Goal: Information Seeking & Learning: Find specific fact

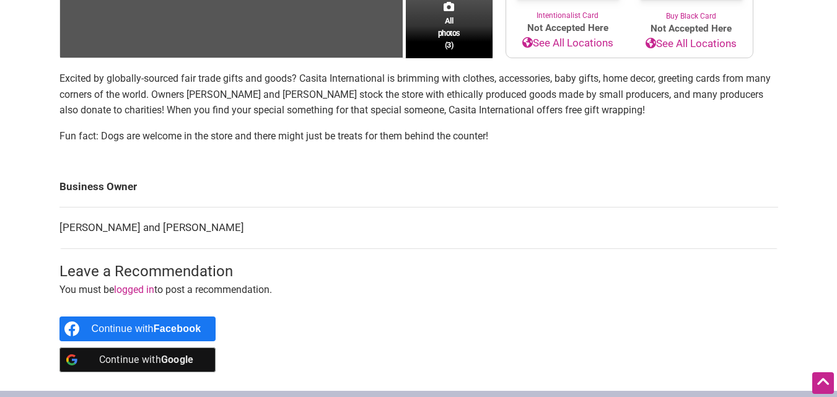
scroll to position [372, 0]
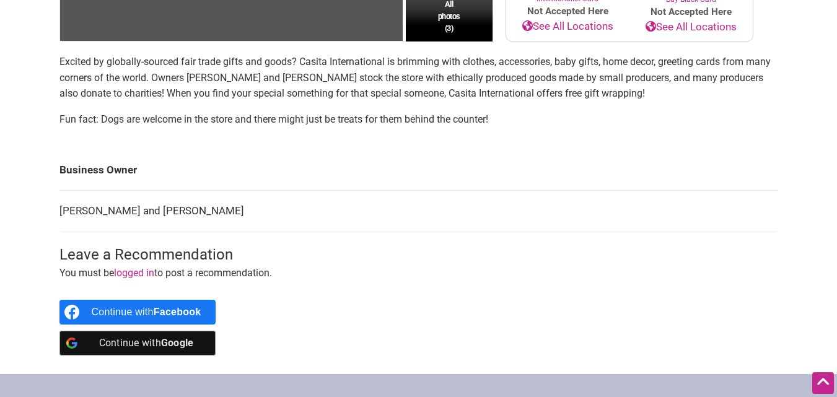
click at [181, 206] on td "[PERSON_NAME] and [PERSON_NAME]" at bounding box center [418, 212] width 719 height 42
drag, startPoint x: 60, startPoint y: 208, endPoint x: 133, endPoint y: 208, distance: 72.5
click at [133, 208] on td "[PERSON_NAME] and [PERSON_NAME]" at bounding box center [418, 212] width 719 height 42
copy td "[PERSON_NAME]"
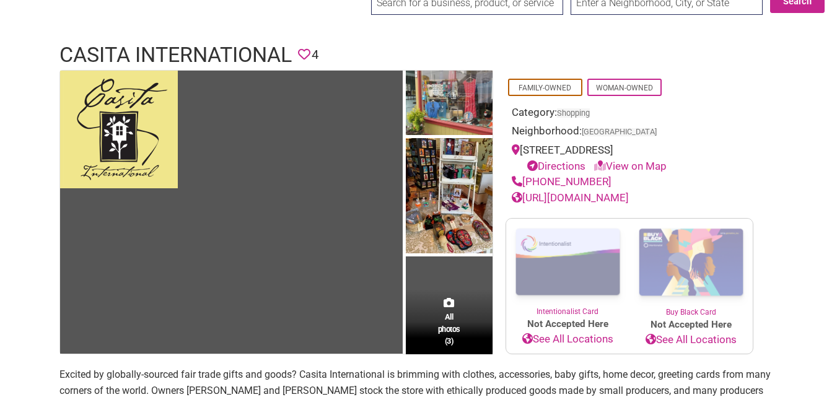
scroll to position [0, 0]
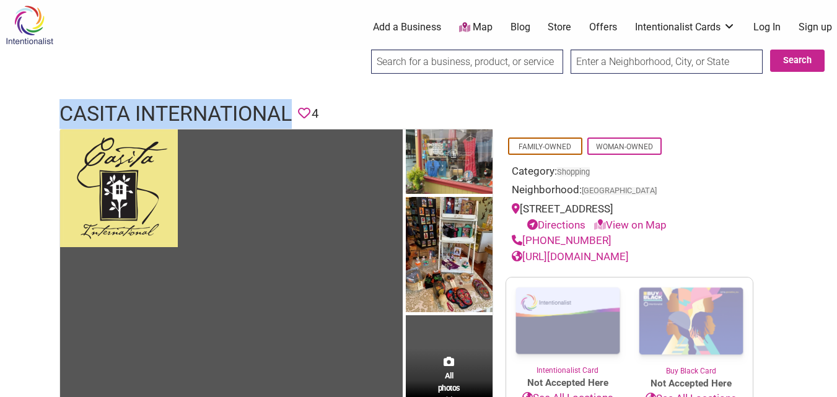
drag, startPoint x: 58, startPoint y: 108, endPoint x: 289, endPoint y: 109, distance: 231.0
click at [289, 109] on div "Casita International Favorite 4" at bounding box center [418, 114] width 743 height 30
copy h1 "Casita International"
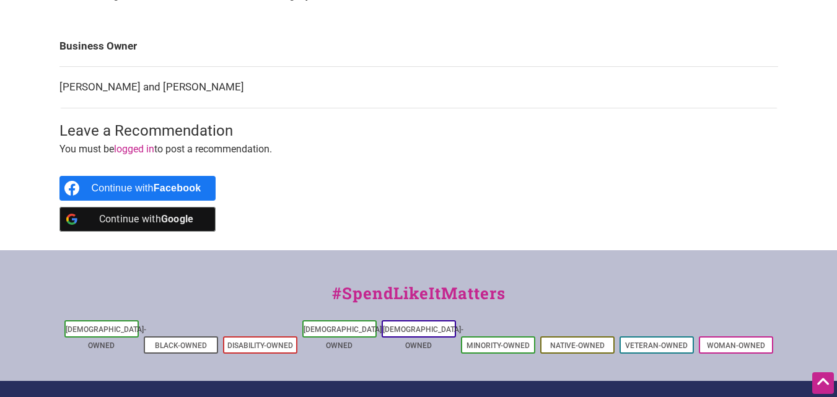
scroll to position [372, 0]
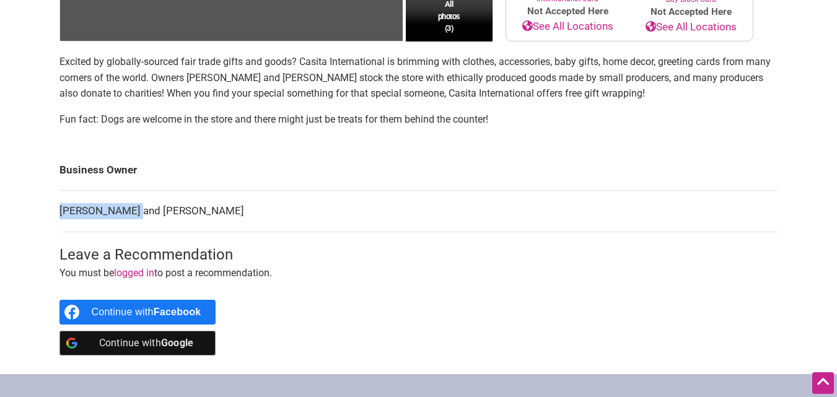
drag, startPoint x: 83, startPoint y: 206, endPoint x: 132, endPoint y: 204, distance: 48.9
click at [132, 204] on td "[PERSON_NAME] and [PERSON_NAME]" at bounding box center [418, 212] width 719 height 42
copy td "[PERSON_NAME]"
drag, startPoint x: 156, startPoint y: 204, endPoint x: 223, endPoint y: 198, distance: 67.2
click at [223, 198] on td "[PERSON_NAME] and [PERSON_NAME]" at bounding box center [418, 212] width 719 height 42
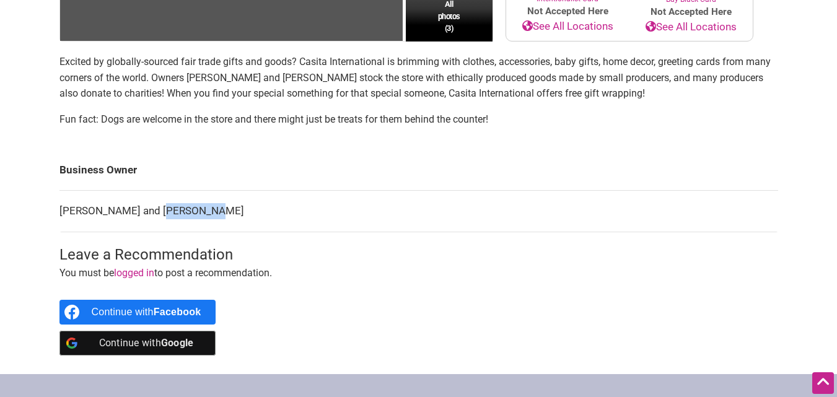
copy td "[PERSON_NAME]"
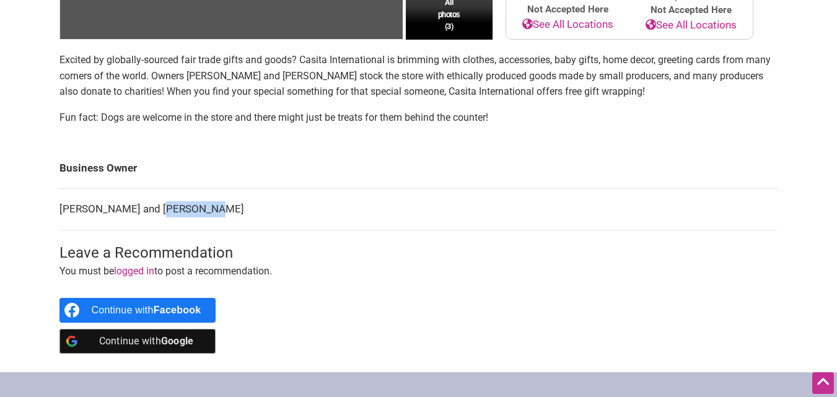
scroll to position [434, 0]
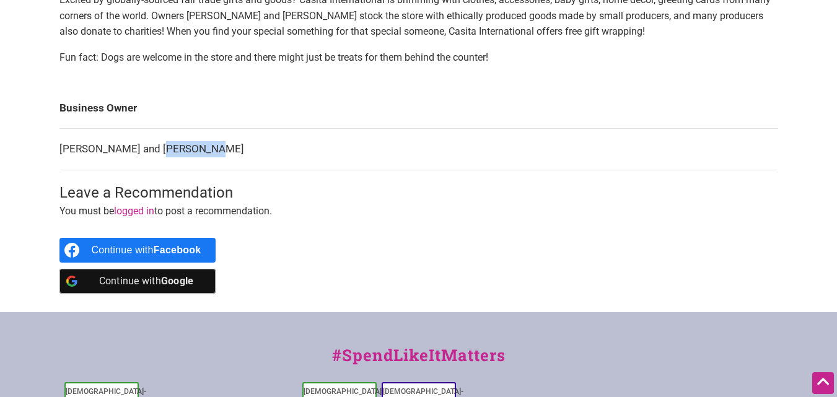
click at [179, 148] on td "[PERSON_NAME] and [PERSON_NAME]" at bounding box center [418, 150] width 719 height 42
click at [132, 146] on td "[PERSON_NAME] and [PERSON_NAME]" at bounding box center [418, 150] width 719 height 42
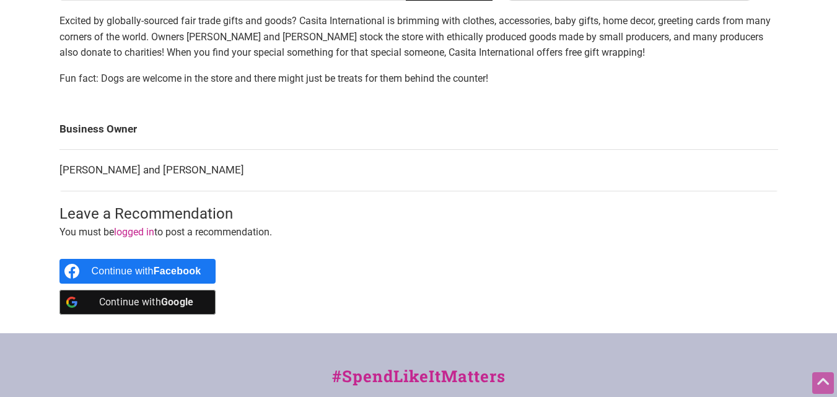
scroll to position [496, 0]
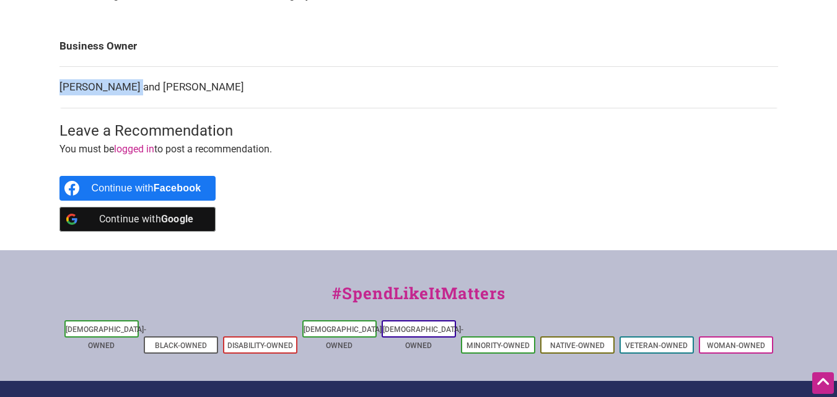
drag, startPoint x: 60, startPoint y: 81, endPoint x: 133, endPoint y: 88, distance: 72.8
click at [133, 88] on td "[PERSON_NAME] and [PERSON_NAME]" at bounding box center [418, 88] width 719 height 42
copy td "[PERSON_NAME]"
drag, startPoint x: 157, startPoint y: 86, endPoint x: 208, endPoint y: 88, distance: 50.8
click at [208, 88] on td "[PERSON_NAME] and [PERSON_NAME]" at bounding box center [418, 88] width 719 height 42
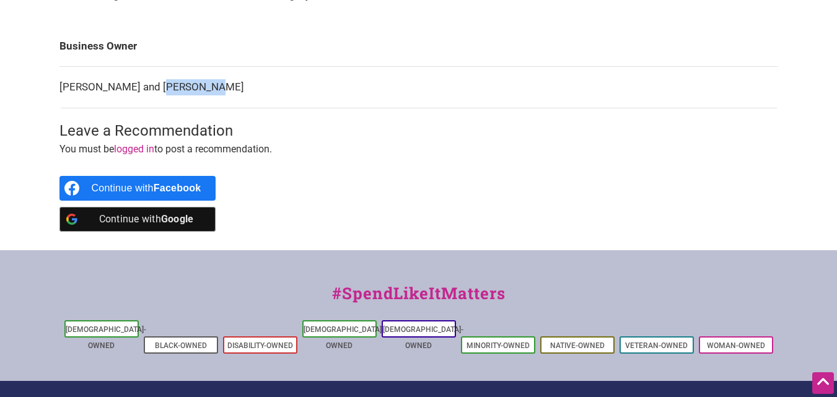
copy td "[PERSON_NAME]"
